Goal: Find specific page/section: Find specific page/section

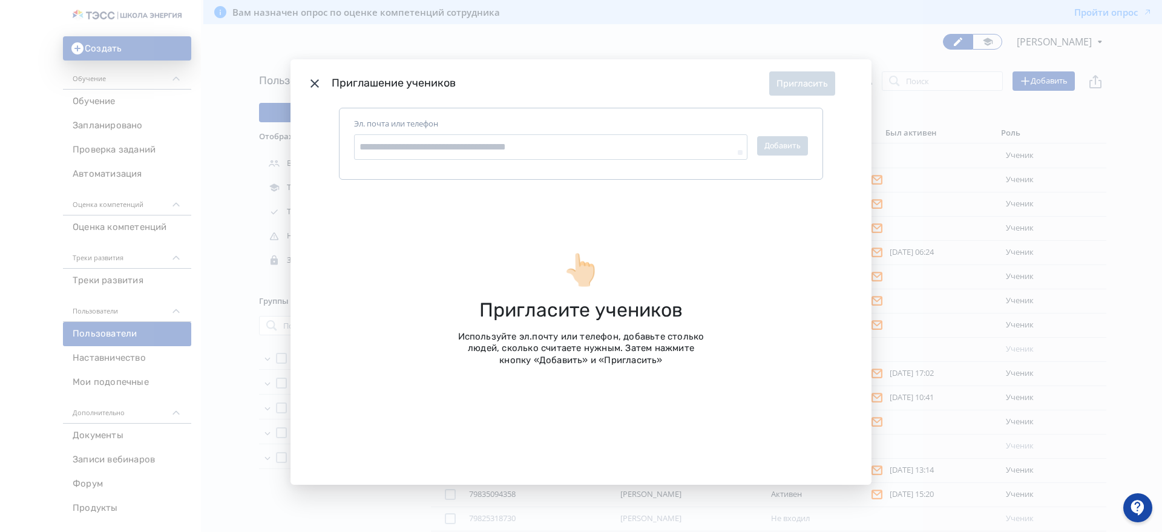
drag, startPoint x: 311, startPoint y: 83, endPoint x: 294, endPoint y: 96, distance: 21.2
click at [311, 83] on icon "Modal" at bounding box center [315, 83] width 15 height 15
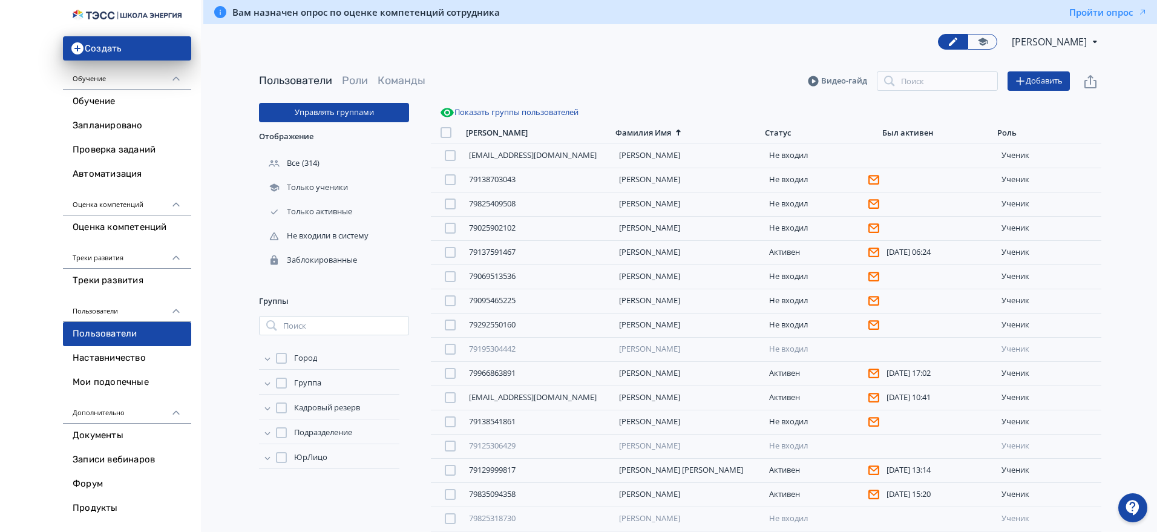
click at [136, 86] on div "Обучение" at bounding box center [127, 75] width 128 height 29
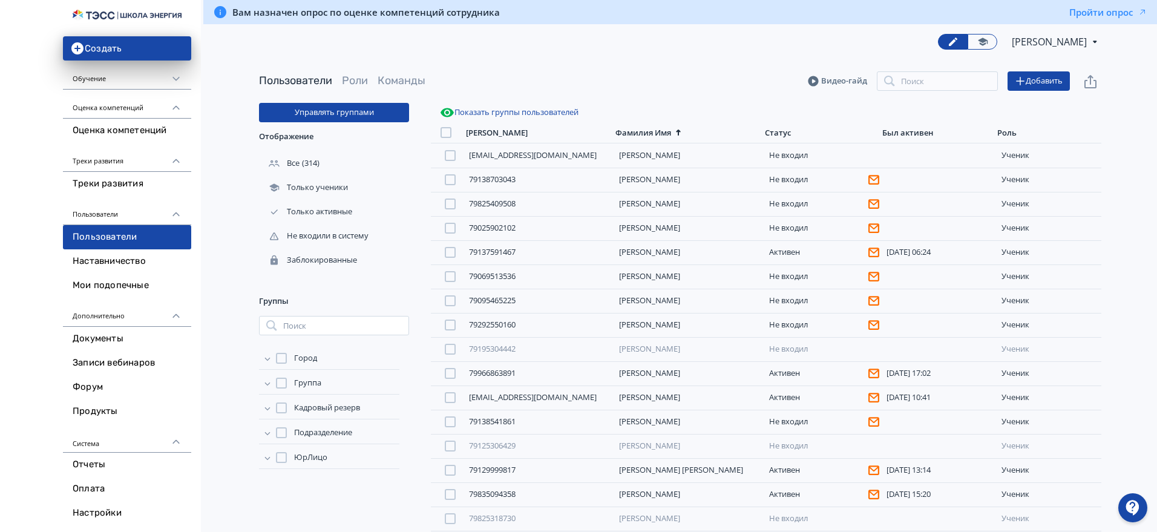
click at [136, 88] on div "Обучение" at bounding box center [127, 75] width 128 height 29
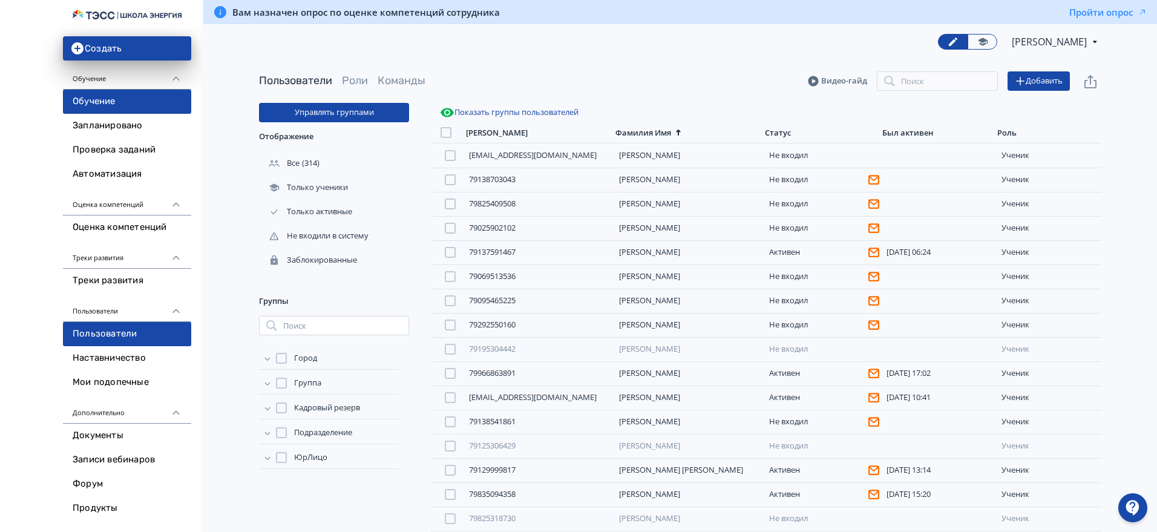
click at [122, 107] on link "Обучение" at bounding box center [127, 102] width 128 height 24
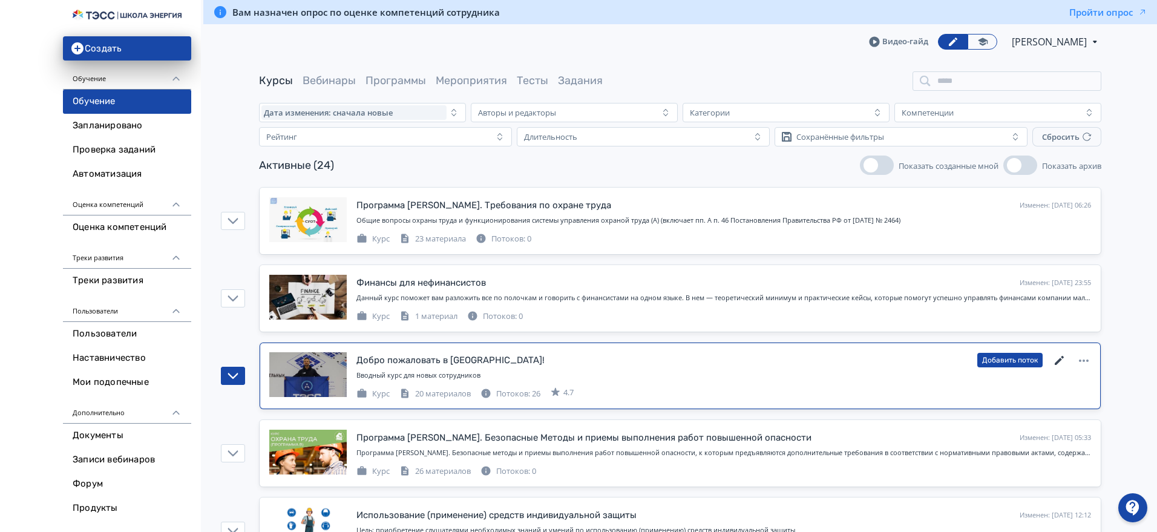
click at [1055, 354] on icon at bounding box center [1060, 361] width 15 height 15
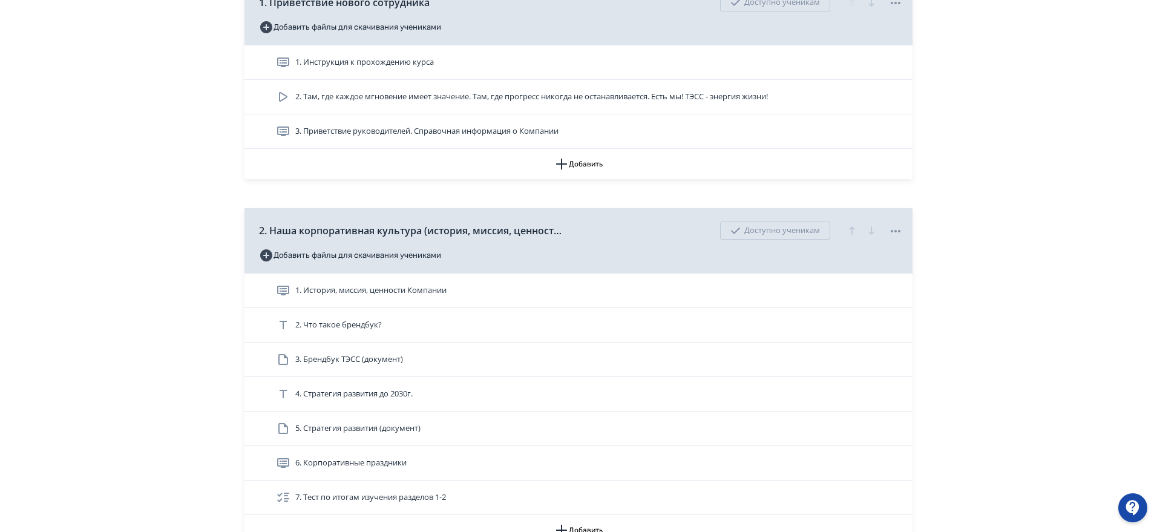
scroll to position [363, 0]
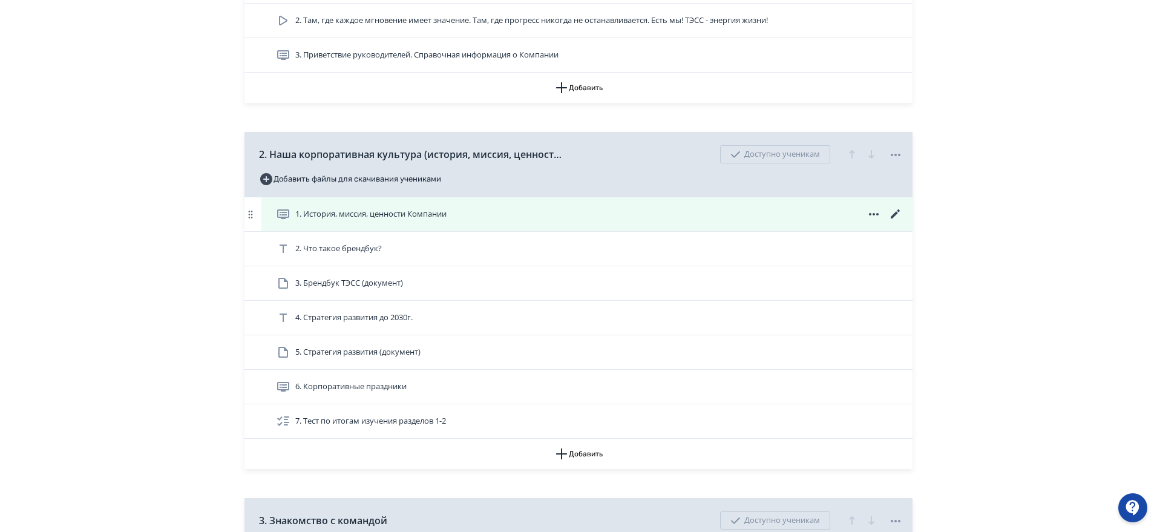
click at [896, 213] on icon at bounding box center [895, 213] width 9 height 9
